Goal: Obtain resource: Obtain resource

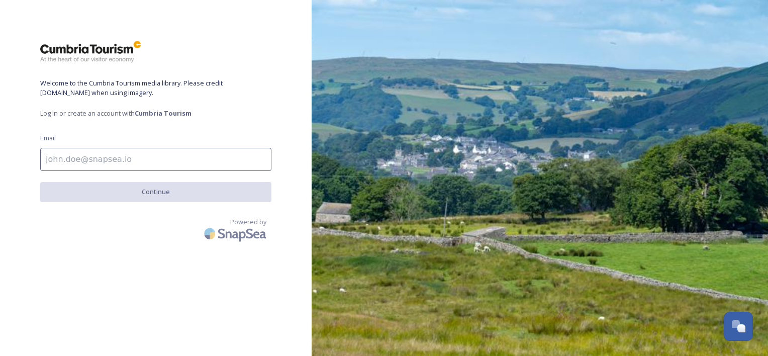
click at [109, 159] on input at bounding box center [155, 159] width 231 height 23
type input "[PERSON_NAME][EMAIL_ADDRESS][DOMAIN_NAME]"
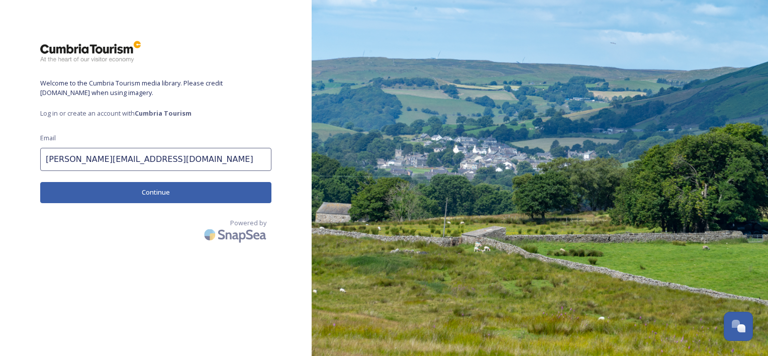
click at [115, 192] on button "Continue" at bounding box center [155, 192] width 231 height 21
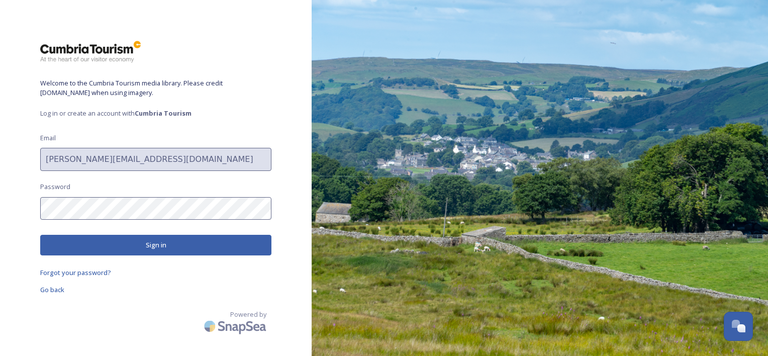
click at [109, 245] on button "Sign in" at bounding box center [155, 245] width 231 height 21
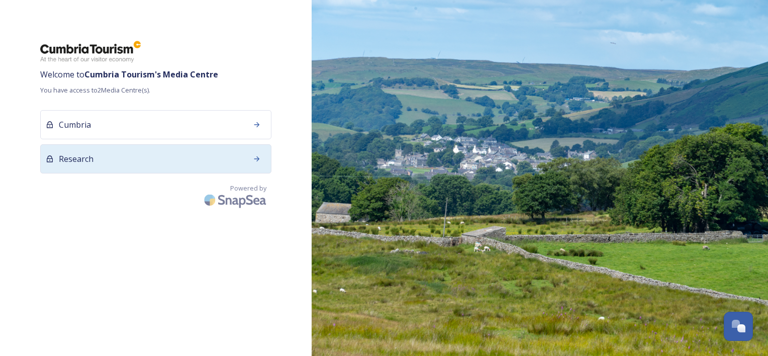
click at [256, 159] on icon at bounding box center [257, 159] width 8 height 8
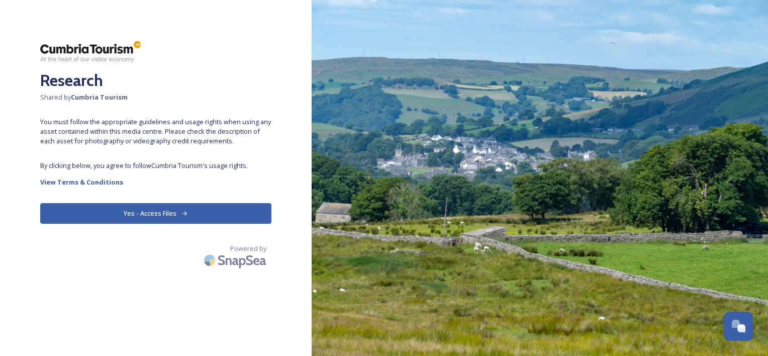
click at [155, 208] on button "Yes - Access Files" at bounding box center [155, 213] width 231 height 21
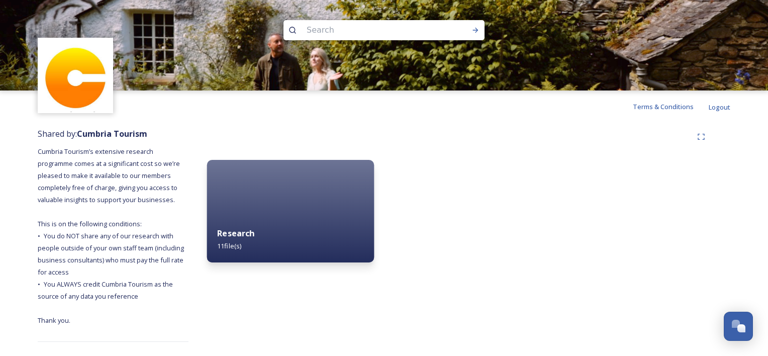
click at [235, 243] on span "11 file(s)" at bounding box center [229, 245] width 24 height 9
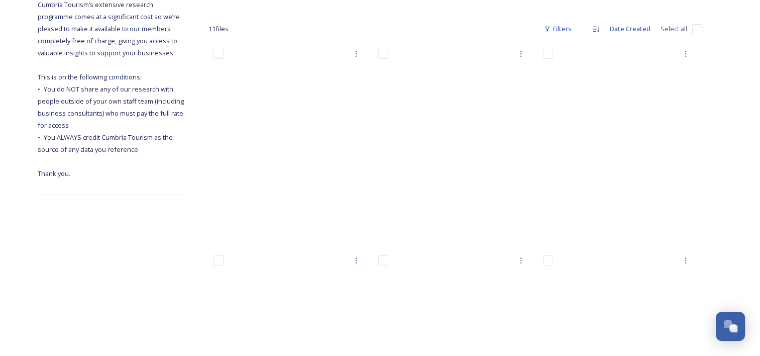
scroll to position [24, 0]
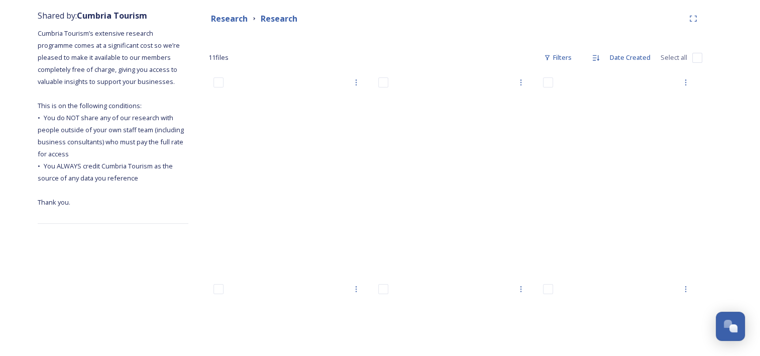
scroll to position [74, 0]
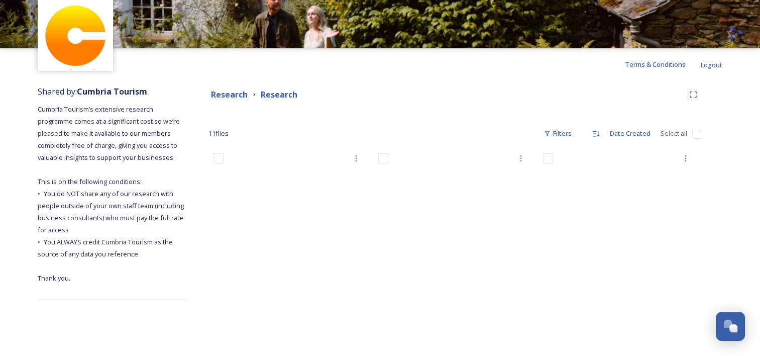
scroll to position [24, 0]
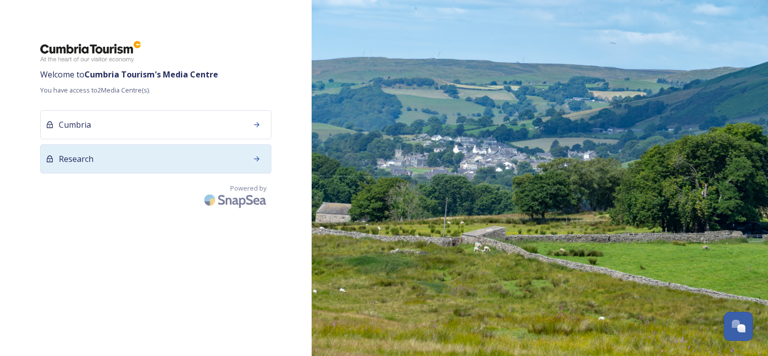
click at [171, 160] on div "Research" at bounding box center [155, 158] width 231 height 29
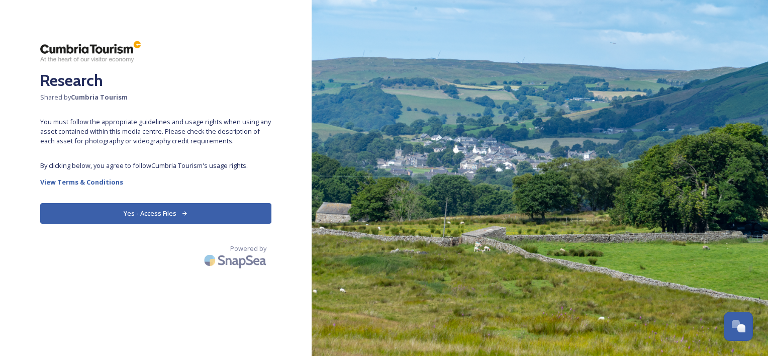
click at [172, 213] on button "Yes - Access Files" at bounding box center [155, 213] width 231 height 21
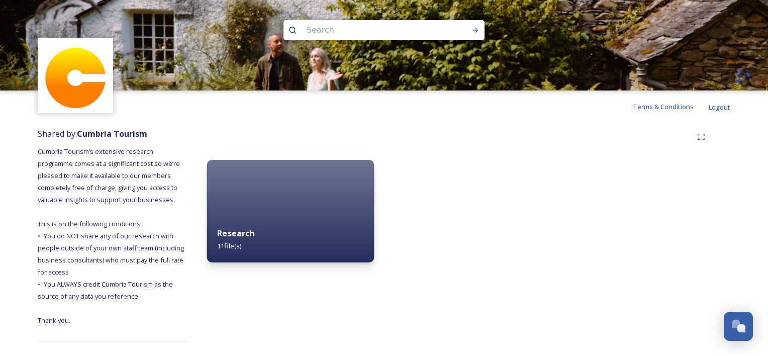
click at [299, 233] on div "Research 11 file(s)" at bounding box center [290, 240] width 167 height 46
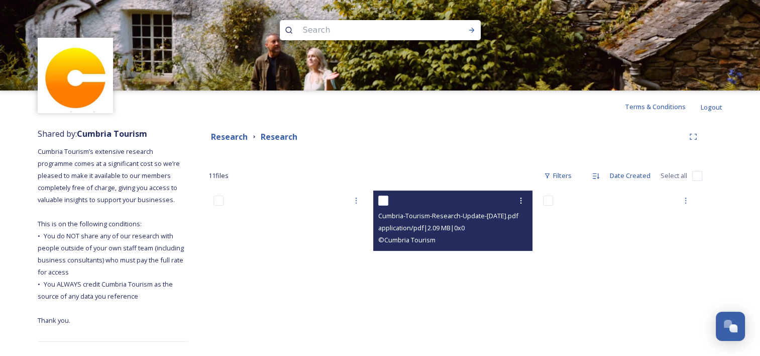
click at [448, 217] on span "Cumbria-Tourism-Research-Update-[DATE].pdf" at bounding box center [448, 215] width 140 height 9
click at [521, 198] on icon at bounding box center [521, 200] width 8 height 8
